Goal: Task Accomplishment & Management: Manage account settings

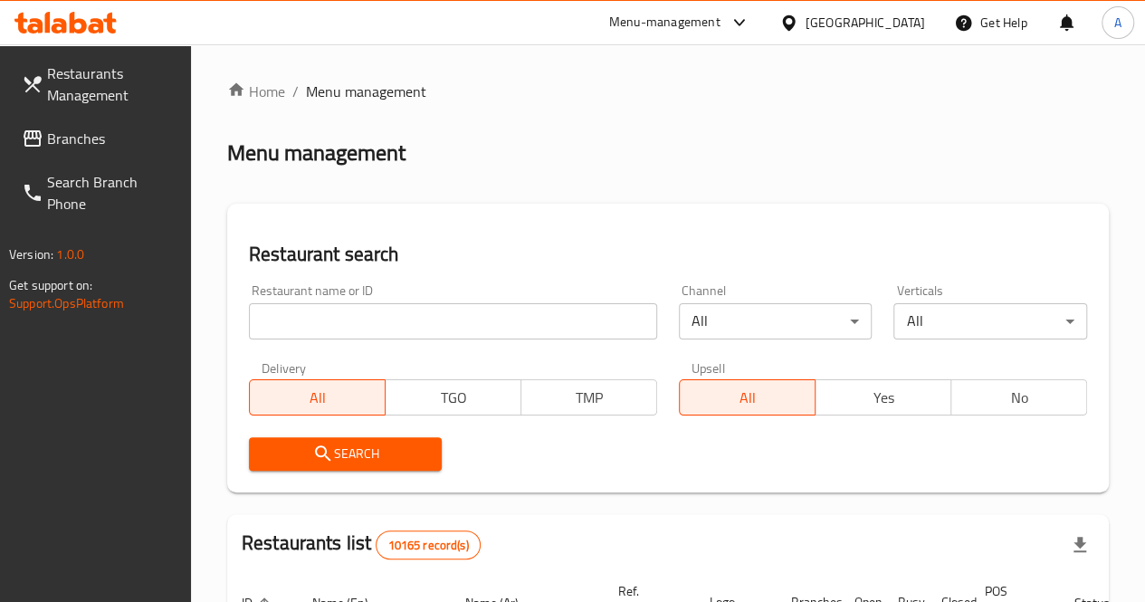
click at [313, 312] on input "search" at bounding box center [453, 321] width 408 height 36
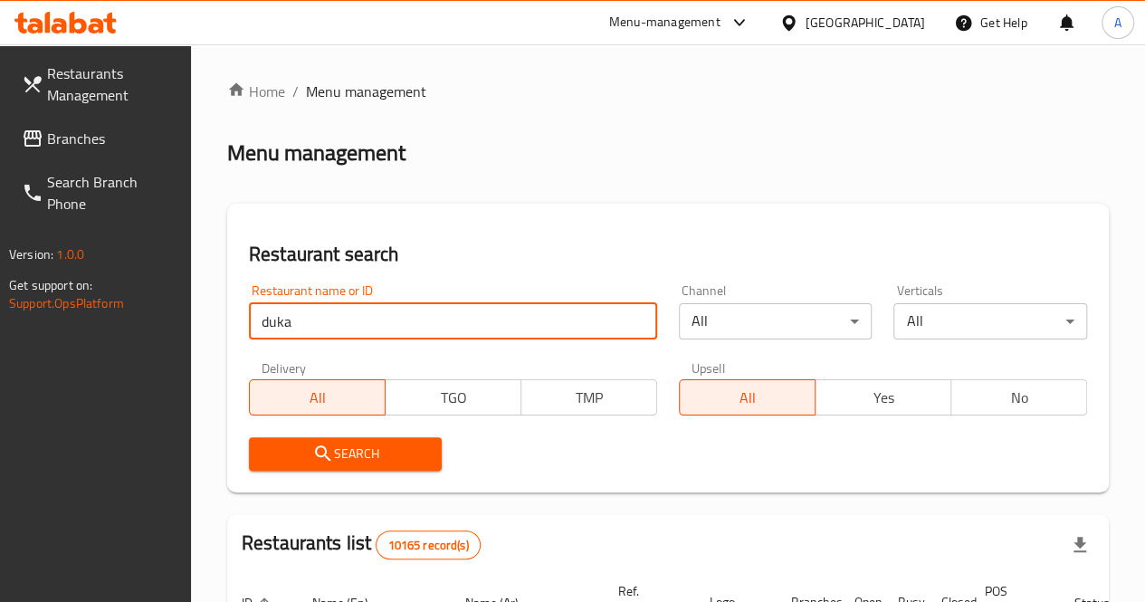
type input "dukan"
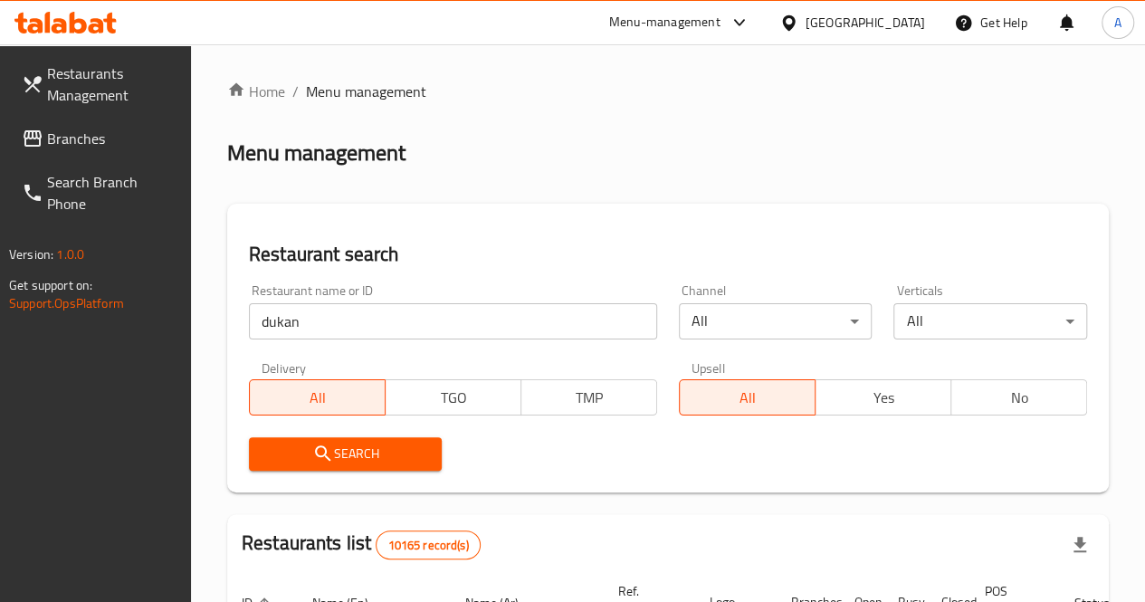
click at [360, 451] on span "Search" at bounding box center [345, 453] width 165 height 23
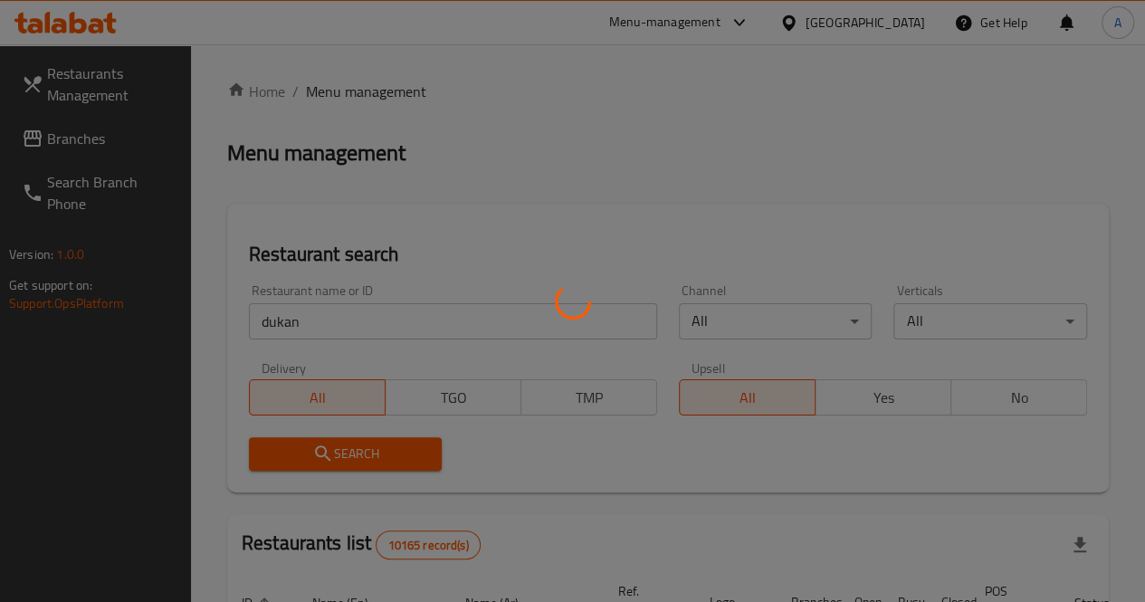
drag, startPoint x: 487, startPoint y: 482, endPoint x: 919, endPoint y: 461, distance: 433.1
click at [919, 461] on div at bounding box center [572, 301] width 1145 height 602
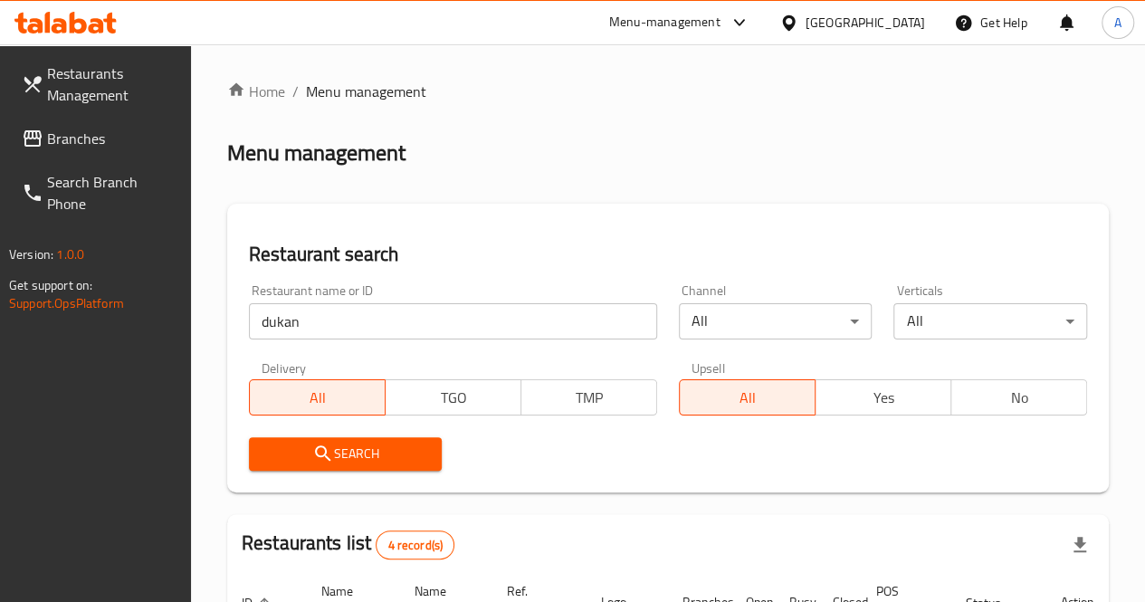
scroll to position [434, 0]
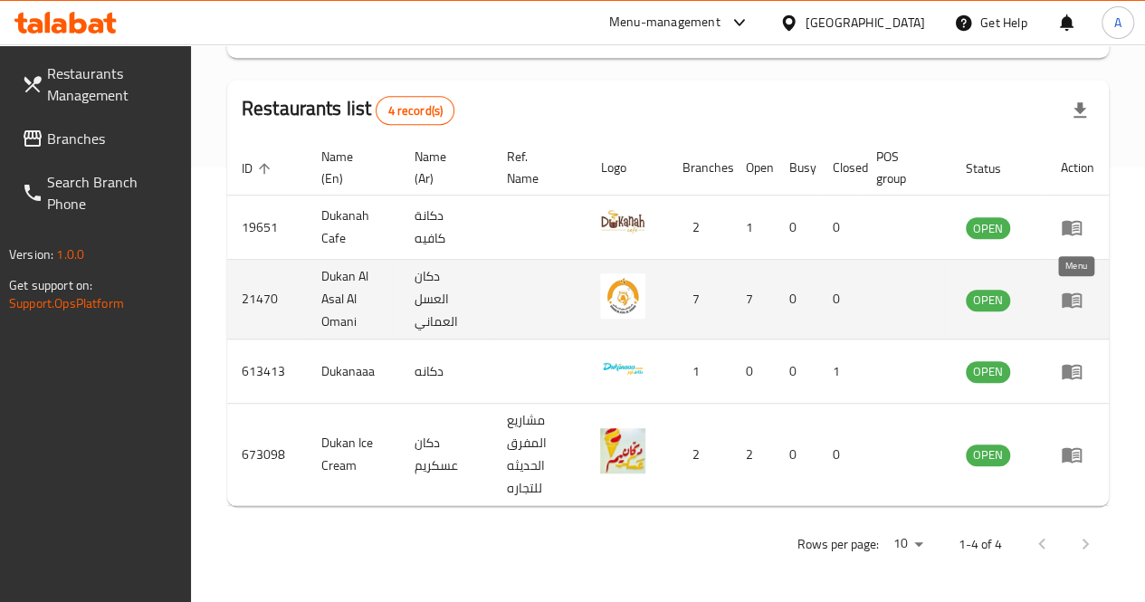
drag, startPoint x: 1003, startPoint y: 313, endPoint x: 1076, endPoint y: 295, distance: 74.6
click at [1076, 295] on tr "21470 Dukan Al Asal Al Omani دكان العسل العماني 7 7 0 0 OPEN" at bounding box center [667, 300] width 881 height 80
click at [1076, 295] on icon "enhanced table" at bounding box center [1071, 300] width 22 height 22
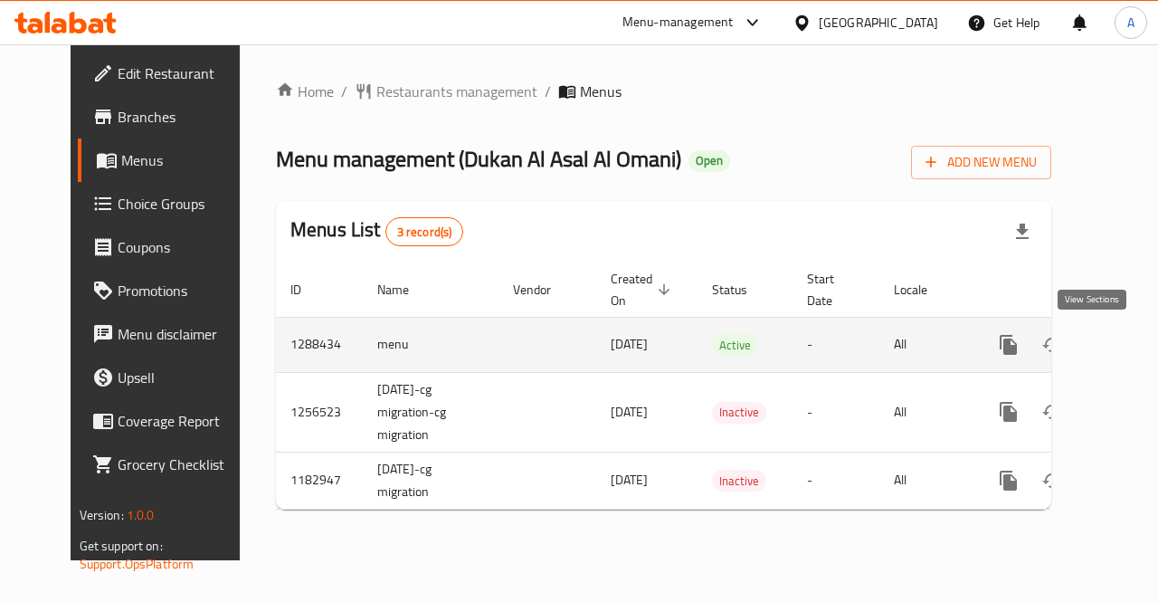
click at [1131, 348] on icon "enhanced table" at bounding box center [1139, 345] width 16 height 16
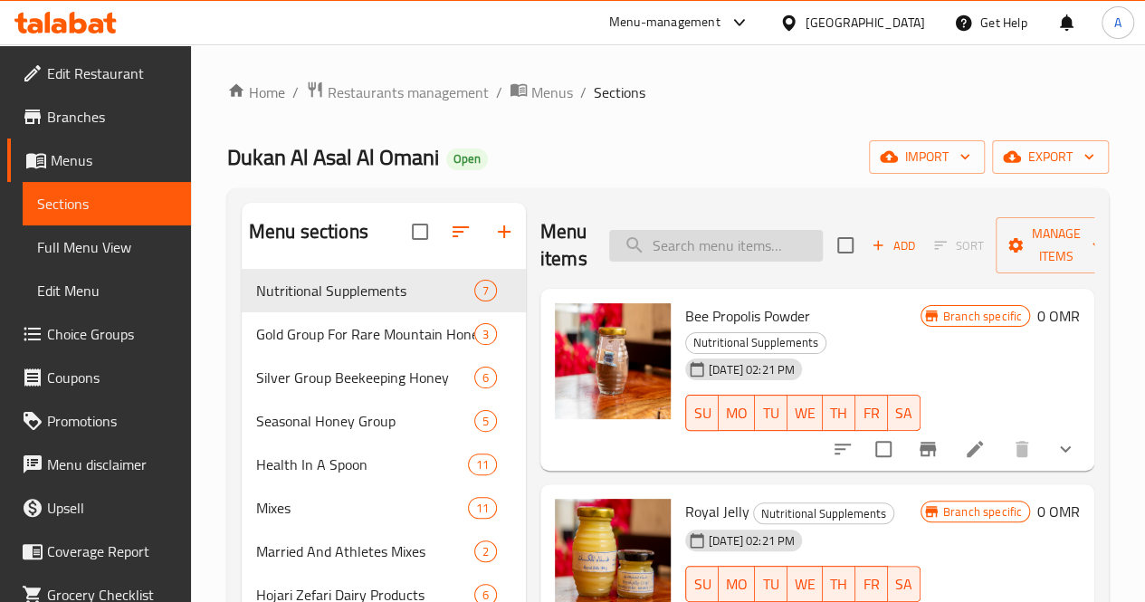
click at [700, 249] on input "search" at bounding box center [716, 246] width 214 height 32
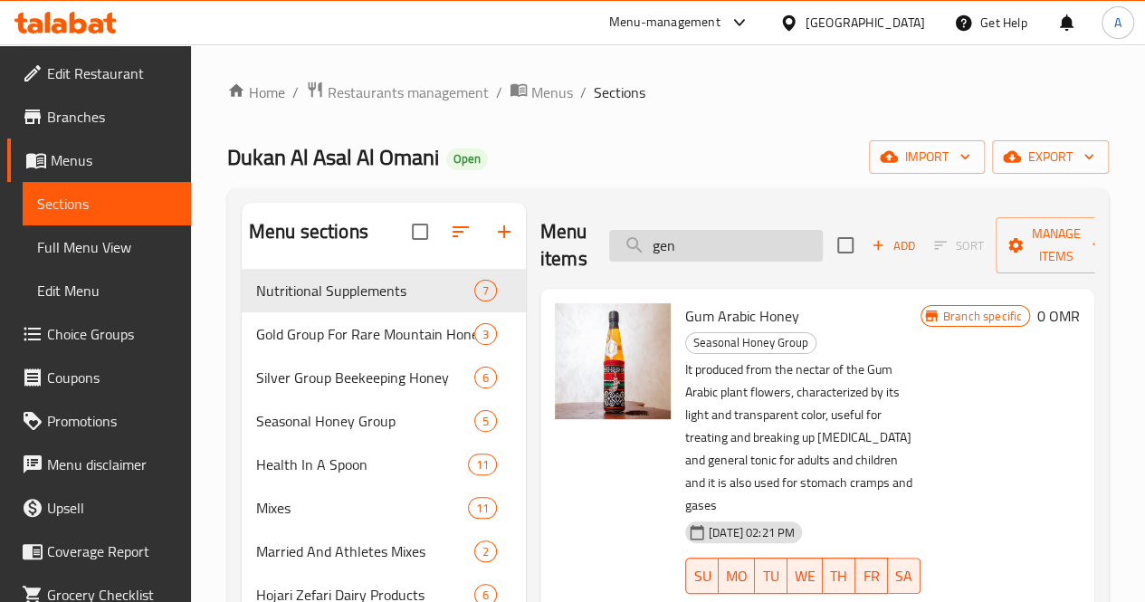
click at [652, 237] on input "gen" at bounding box center [716, 246] width 214 height 32
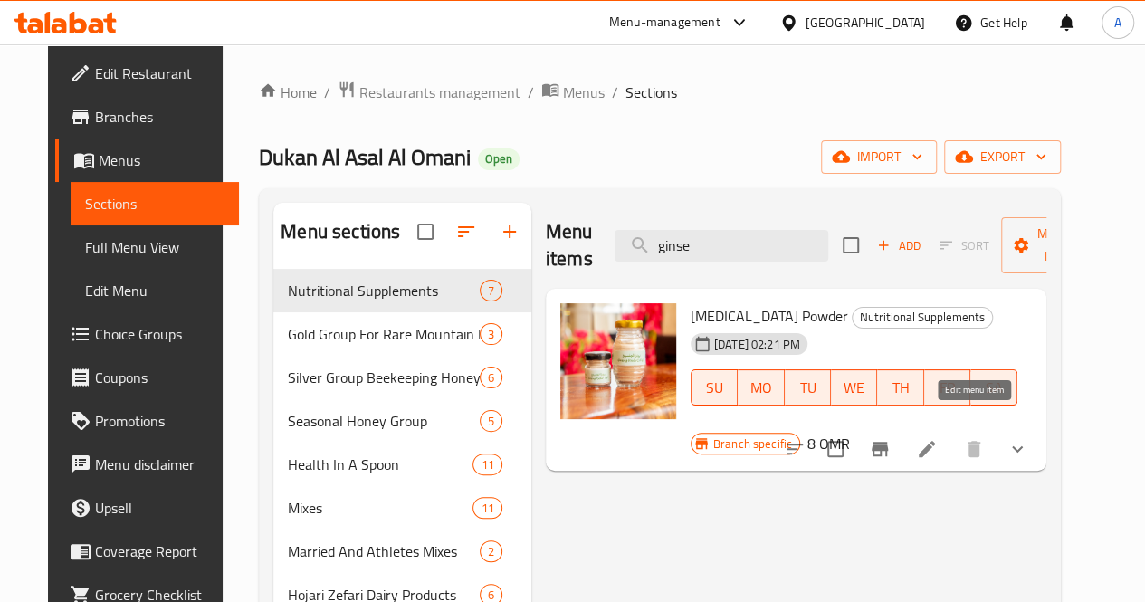
type input "ginse"
click at [937, 438] on icon at bounding box center [927, 449] width 22 height 22
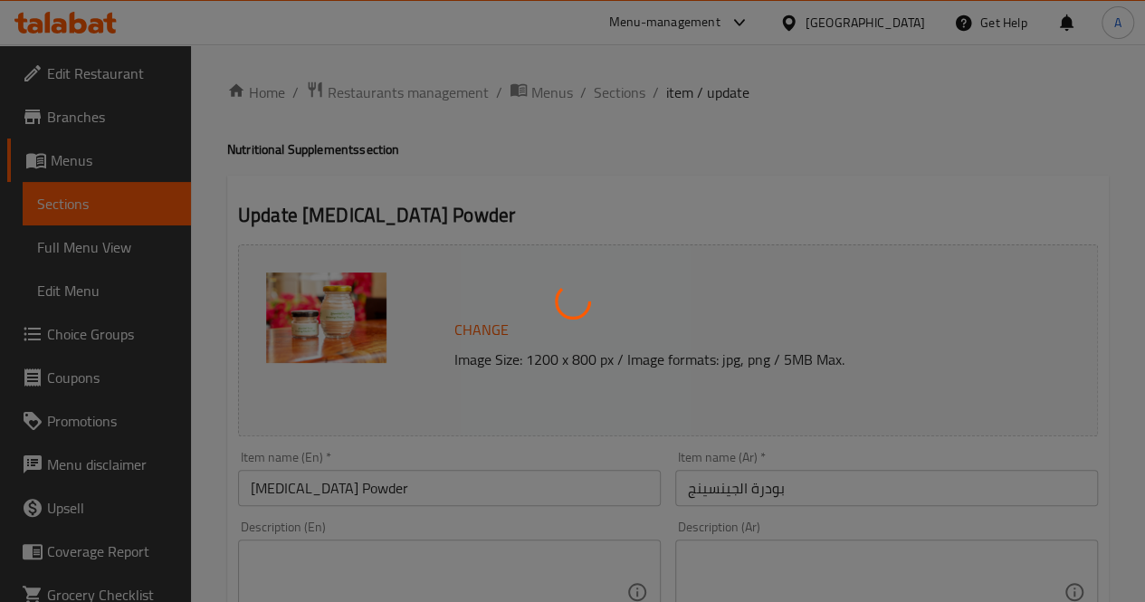
type input "جينسينج بودرة"
type input "1"
type input "2"
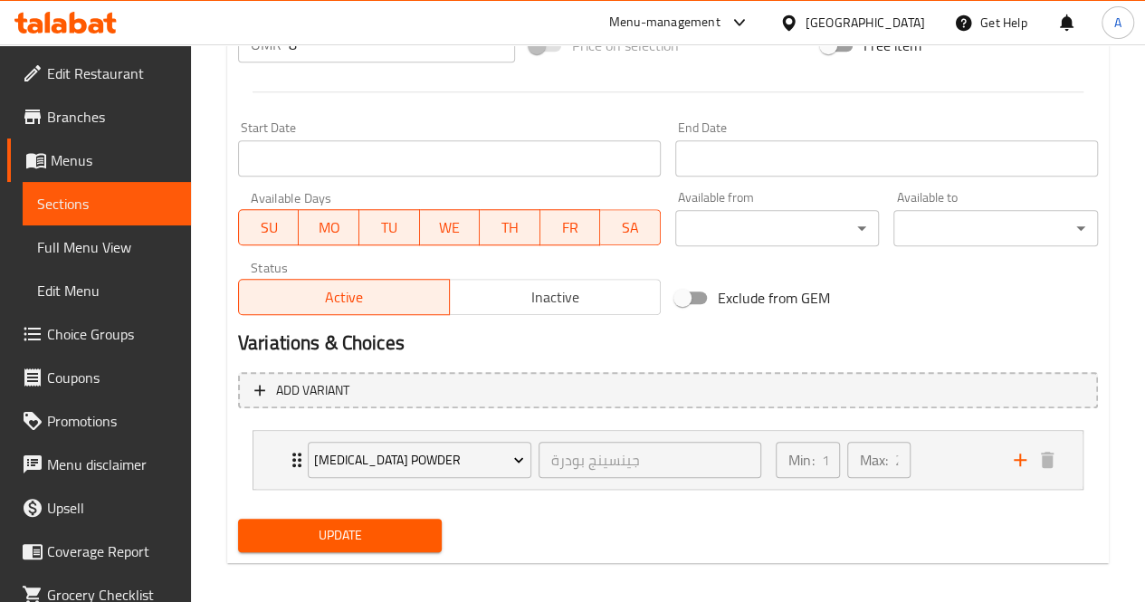
scroll to position [732, 0]
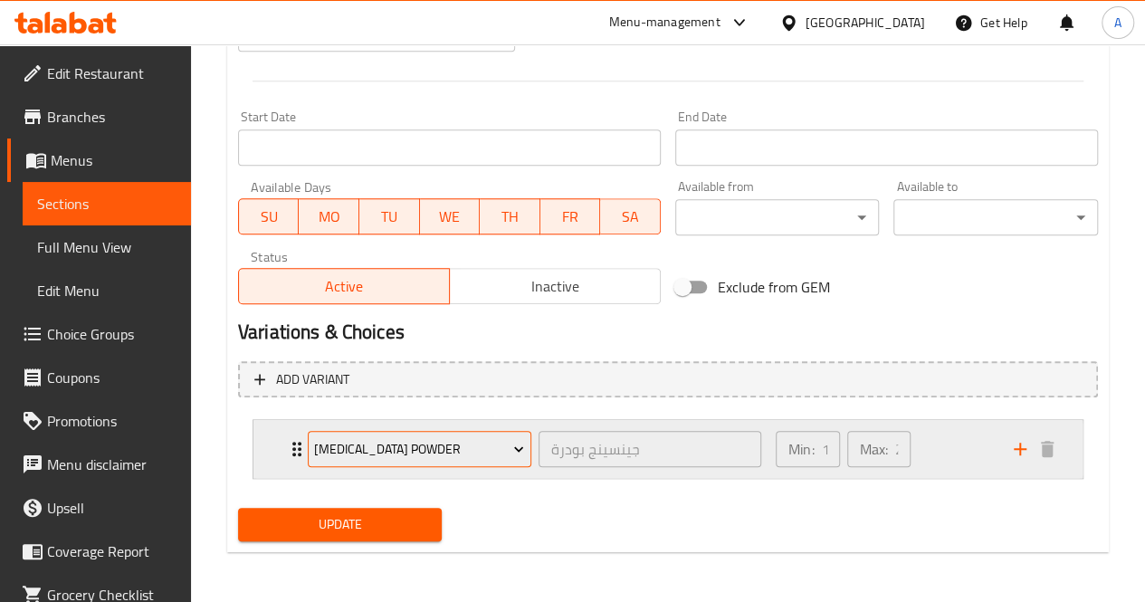
click at [480, 438] on span "[MEDICAL_DATA] Powder" at bounding box center [419, 449] width 210 height 23
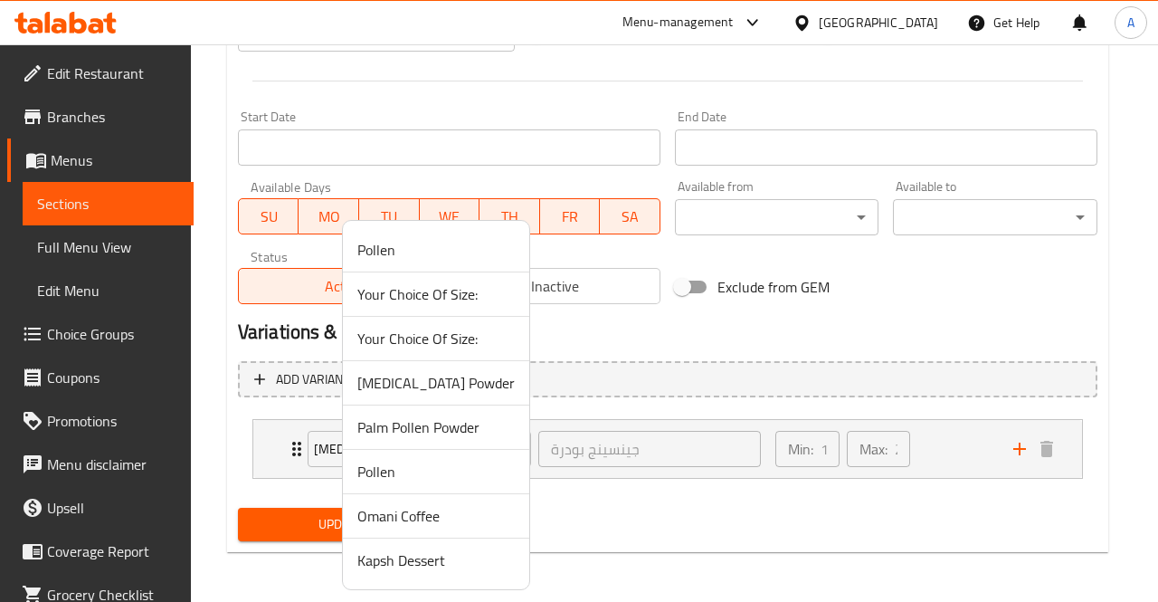
click at [672, 404] on div at bounding box center [579, 301] width 1158 height 602
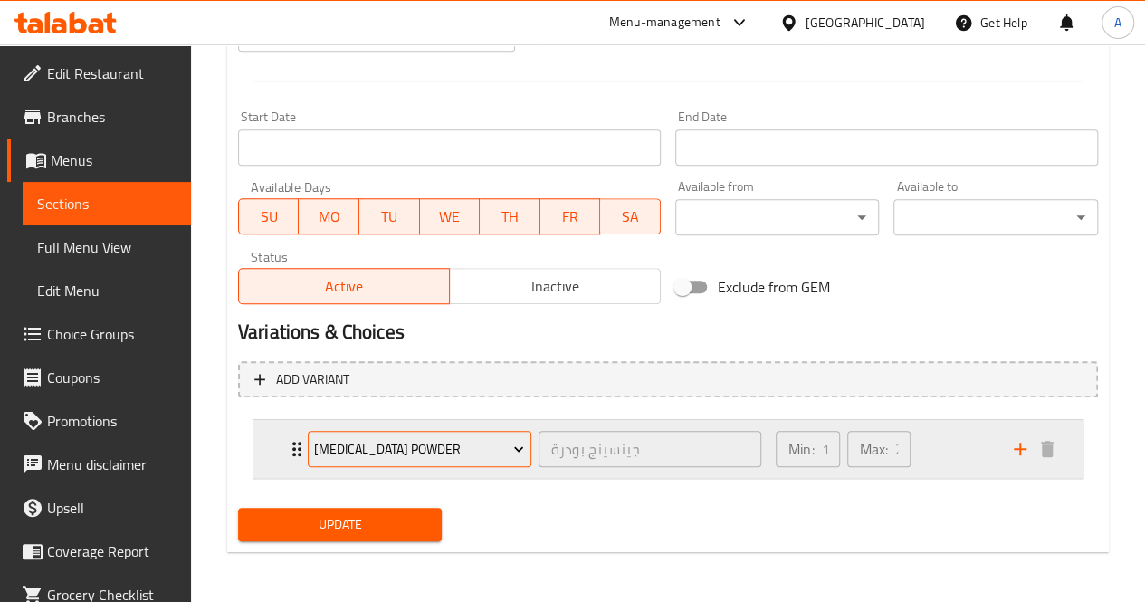
click at [447, 456] on span "[MEDICAL_DATA] Powder" at bounding box center [419, 449] width 210 height 23
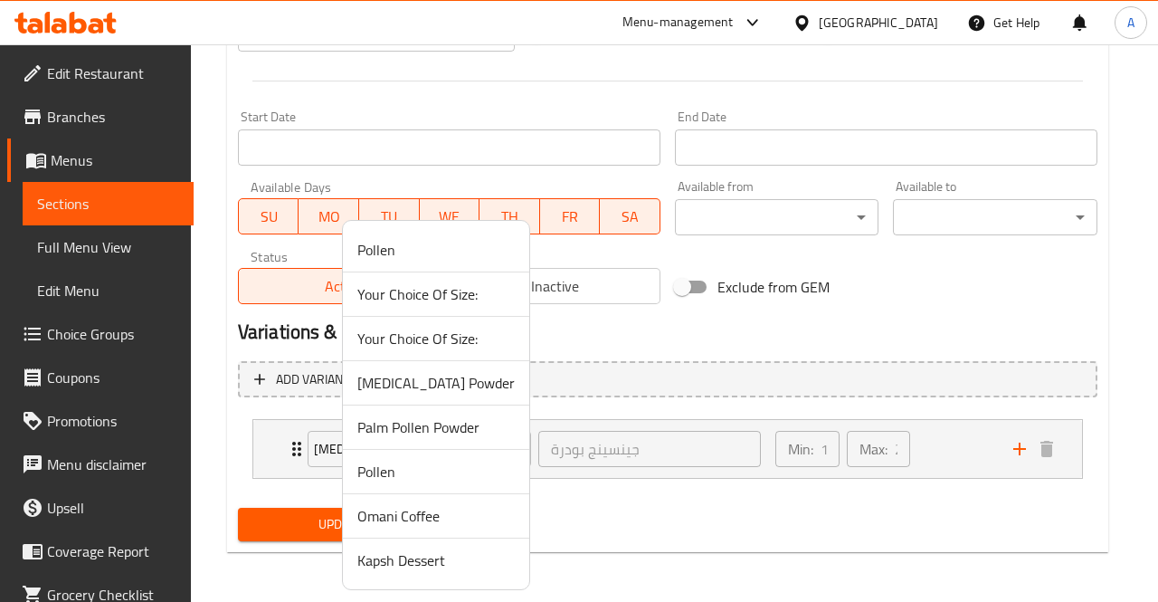
click at [537, 362] on div at bounding box center [579, 301] width 1158 height 602
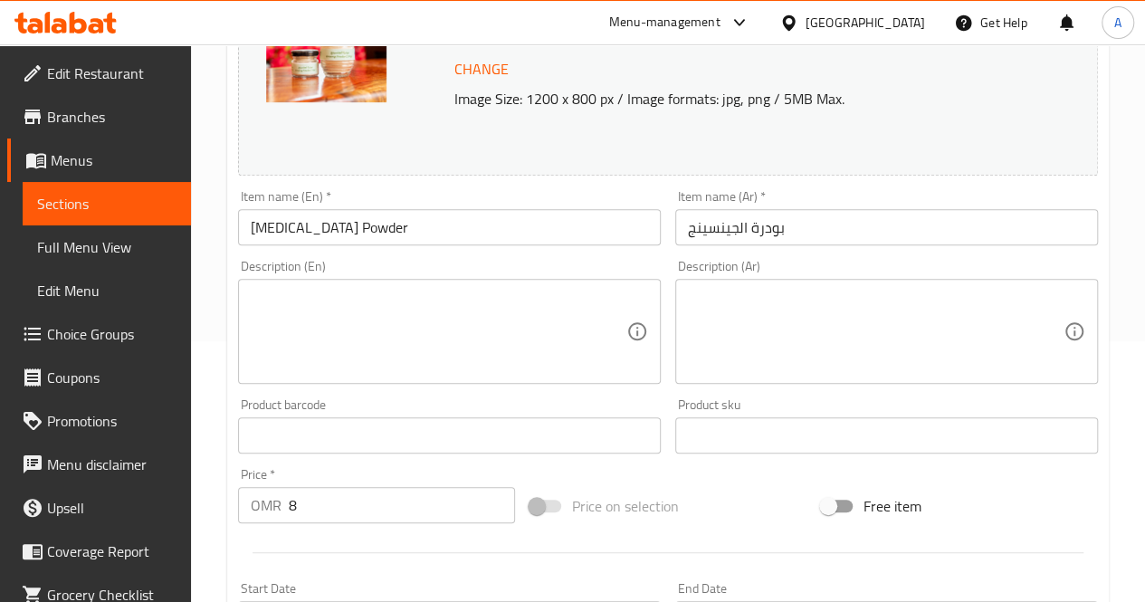
scroll to position [243, 0]
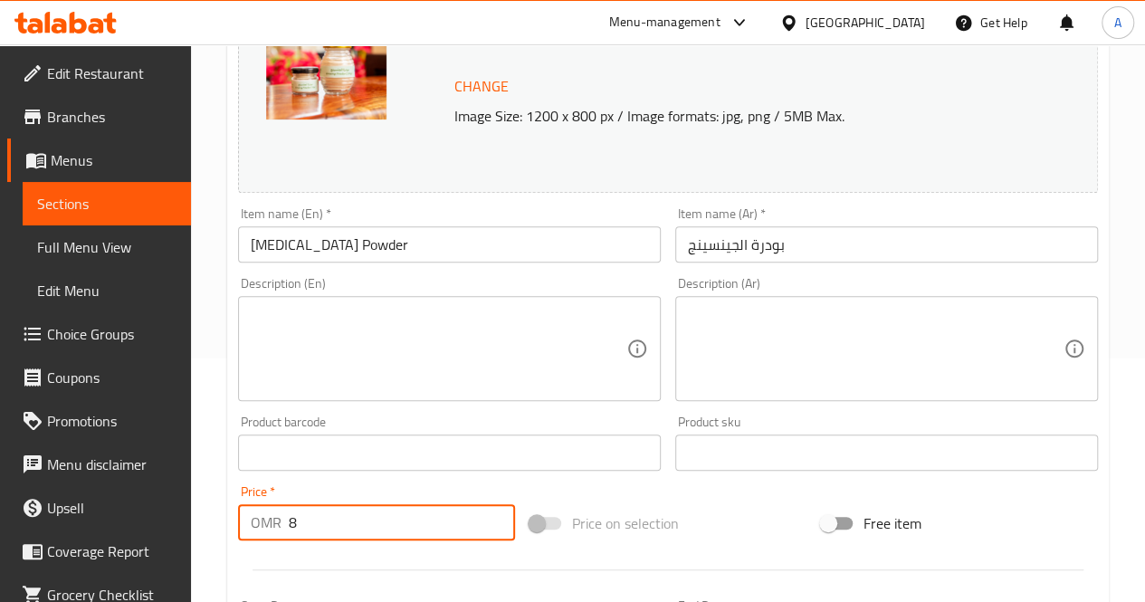
click at [414, 532] on input "8" at bounding box center [402, 522] width 226 height 36
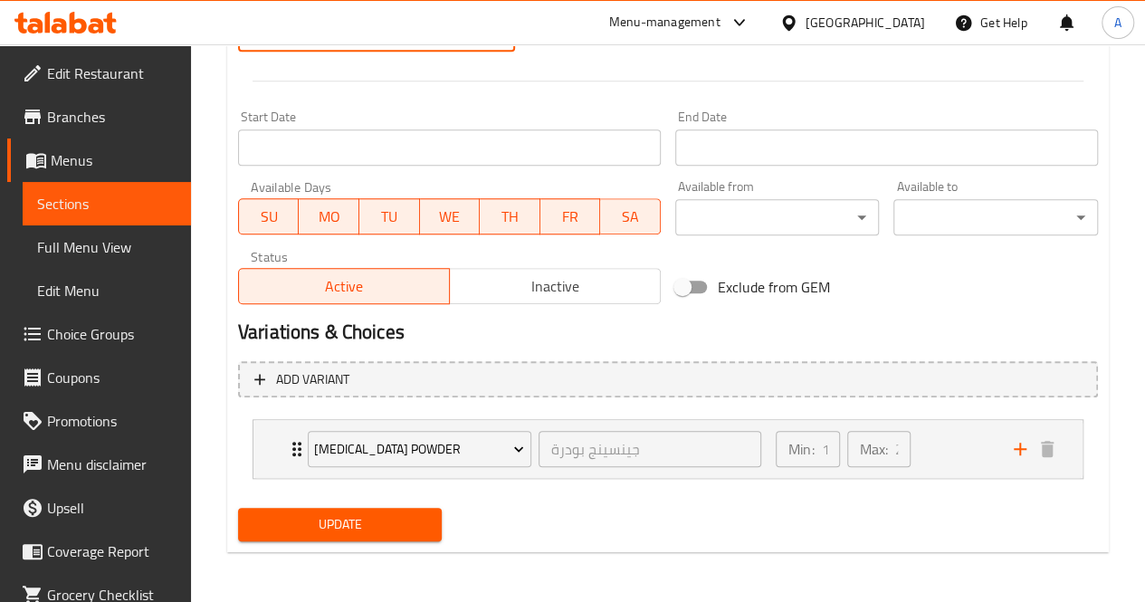
type input "0"
click at [366, 528] on span "Update" at bounding box center [340, 524] width 176 height 23
click at [720, 27] on div "Menu-management" at bounding box center [664, 23] width 111 height 22
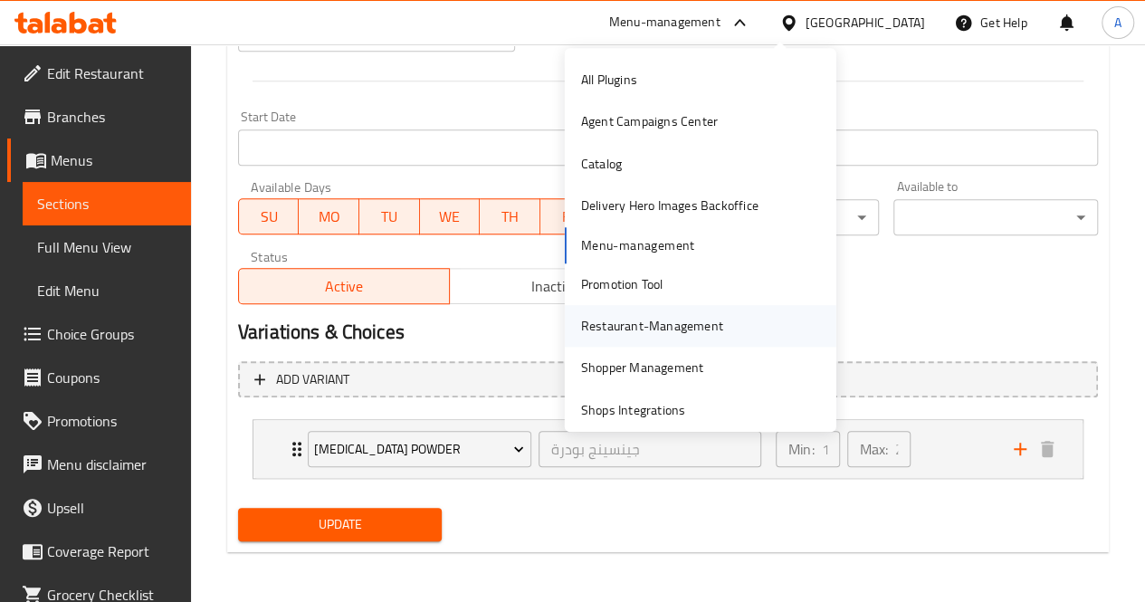
click at [581, 327] on div "Restaurant-Management" at bounding box center [652, 326] width 142 height 20
